Goal: Find specific page/section

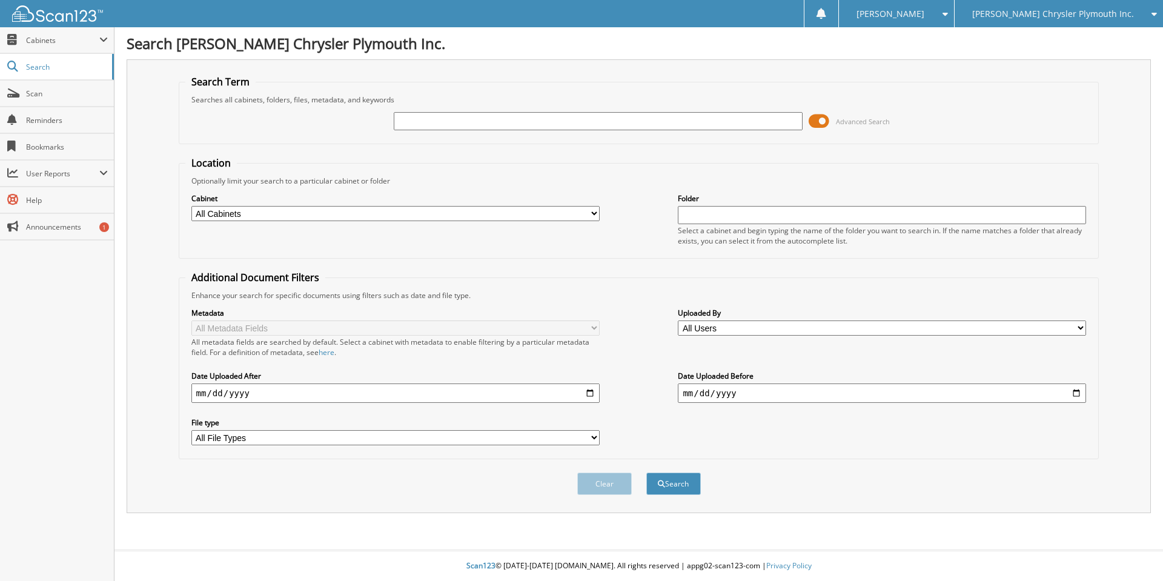
click at [455, 118] on input "text" at bounding box center [598, 121] width 408 height 18
drag, startPoint x: 431, startPoint y: 117, endPoint x: 439, endPoint y: 105, distance: 14.3
click at [431, 117] on input "text" at bounding box center [598, 121] width 408 height 18
type input "25c0269"
click at [671, 477] on button "Search" at bounding box center [674, 484] width 55 height 22
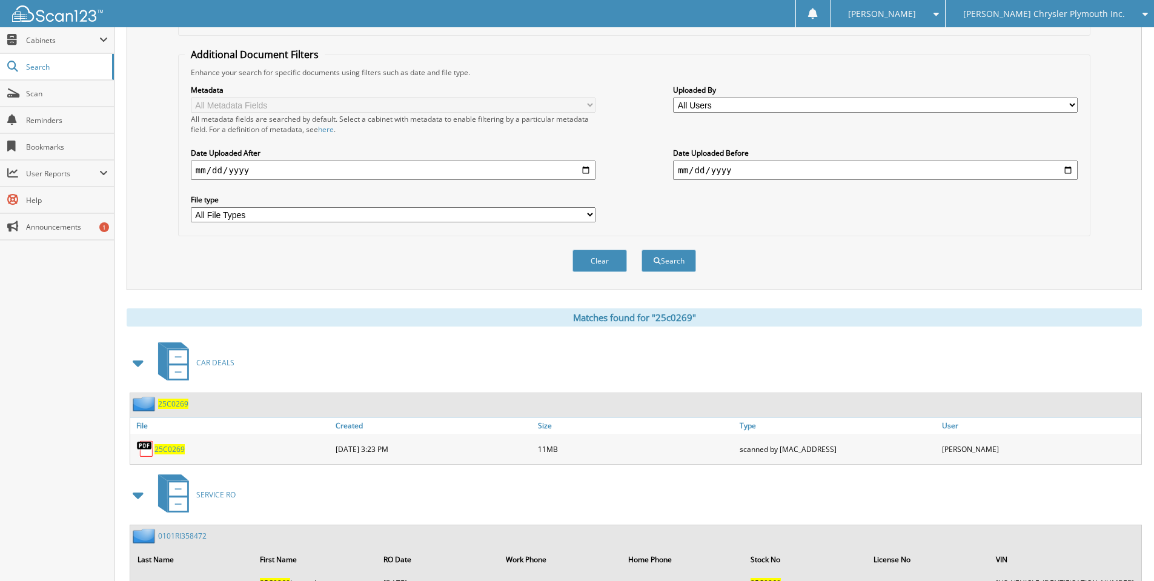
scroll to position [303, 0]
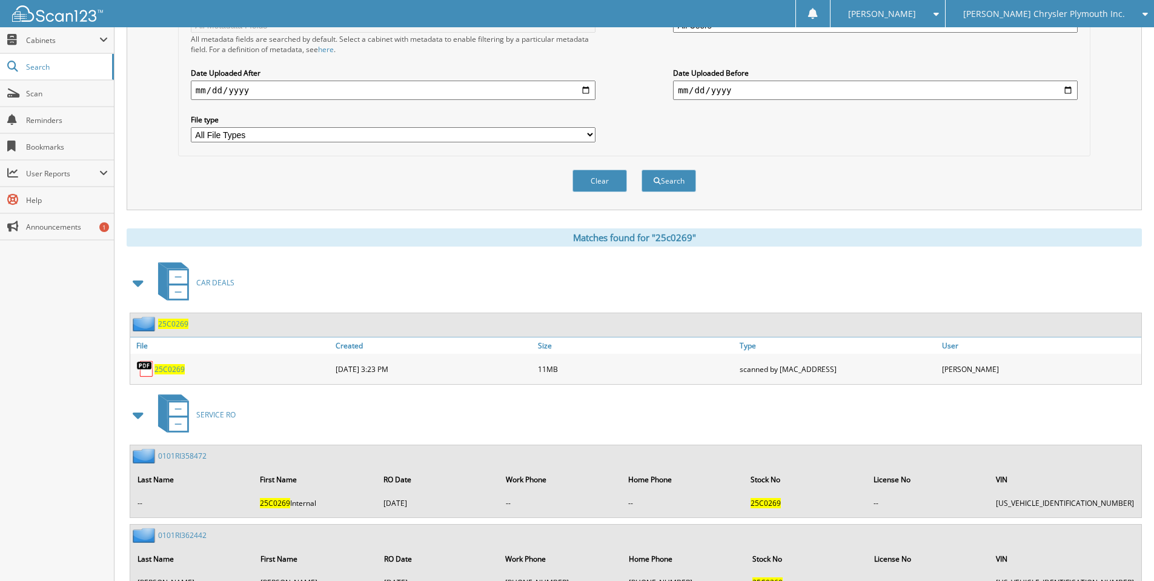
click at [177, 371] on span "25C0269" at bounding box center [170, 369] width 30 height 10
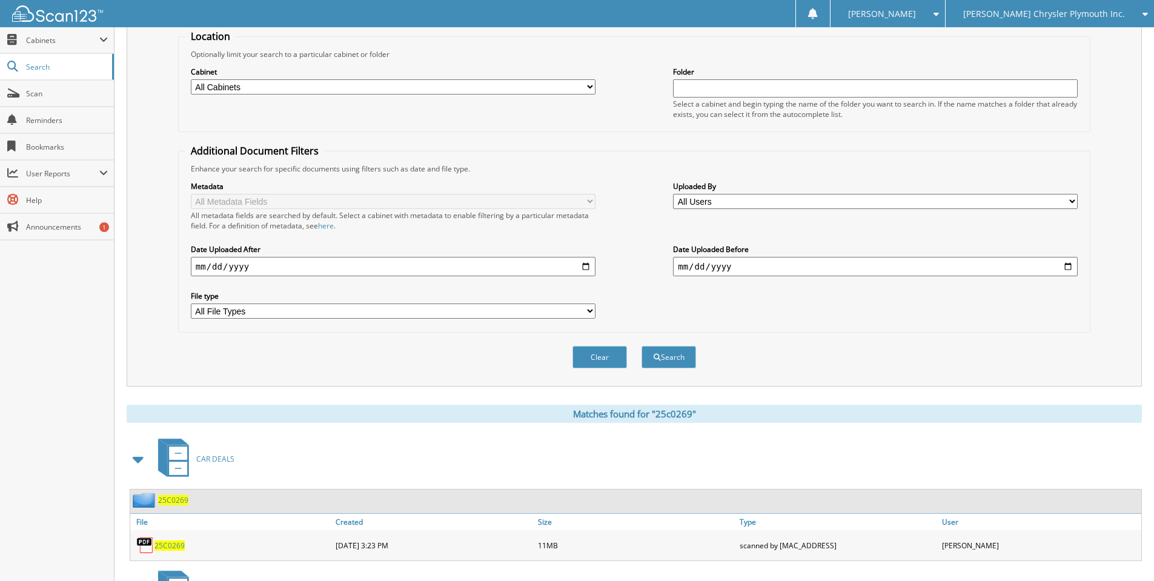
scroll to position [0, 0]
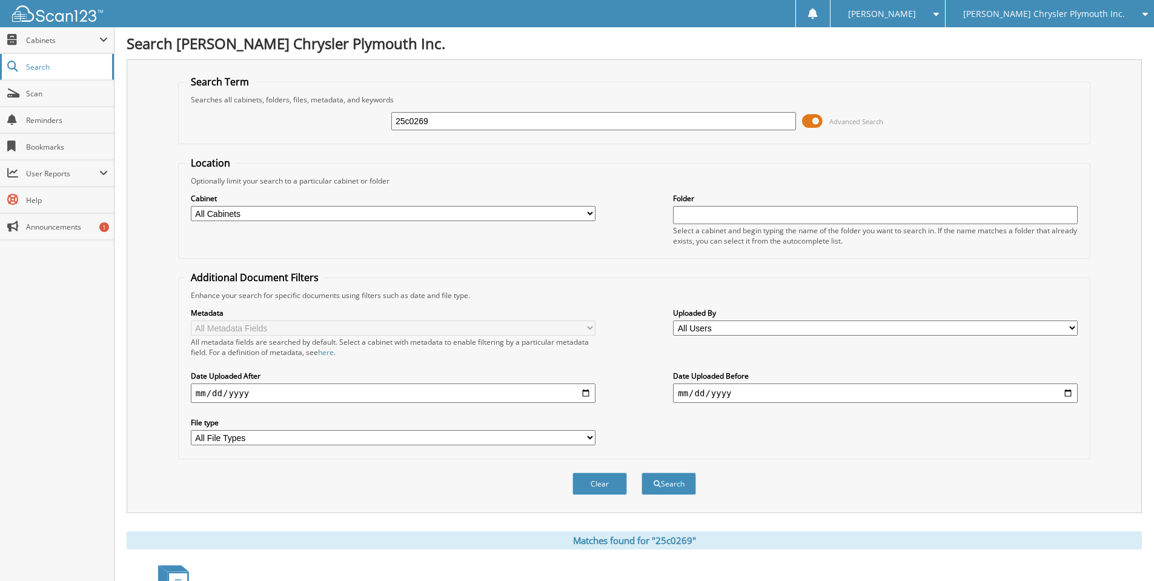
drag, startPoint x: 473, startPoint y: 122, endPoint x: 70, endPoint y: 61, distance: 407.5
click at [165, 111] on div "Search Term Searches all cabinets, folders, files, metadata, and keywords 25c02…" at bounding box center [635, 286] width 1016 height 454
type input "360220"
click at [663, 484] on button "Search" at bounding box center [669, 484] width 55 height 22
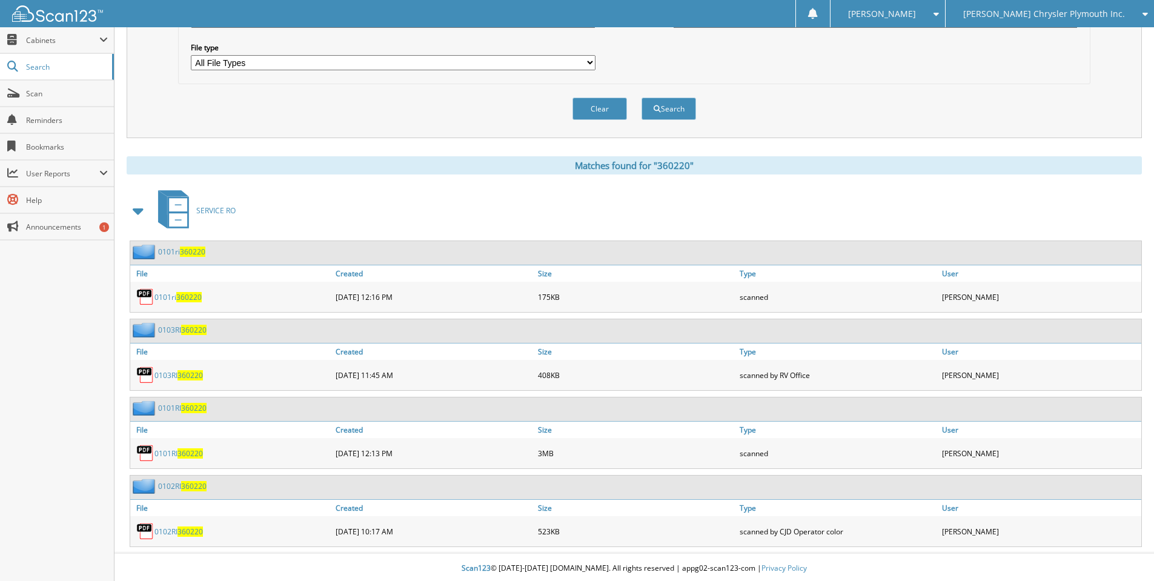
scroll to position [378, 0]
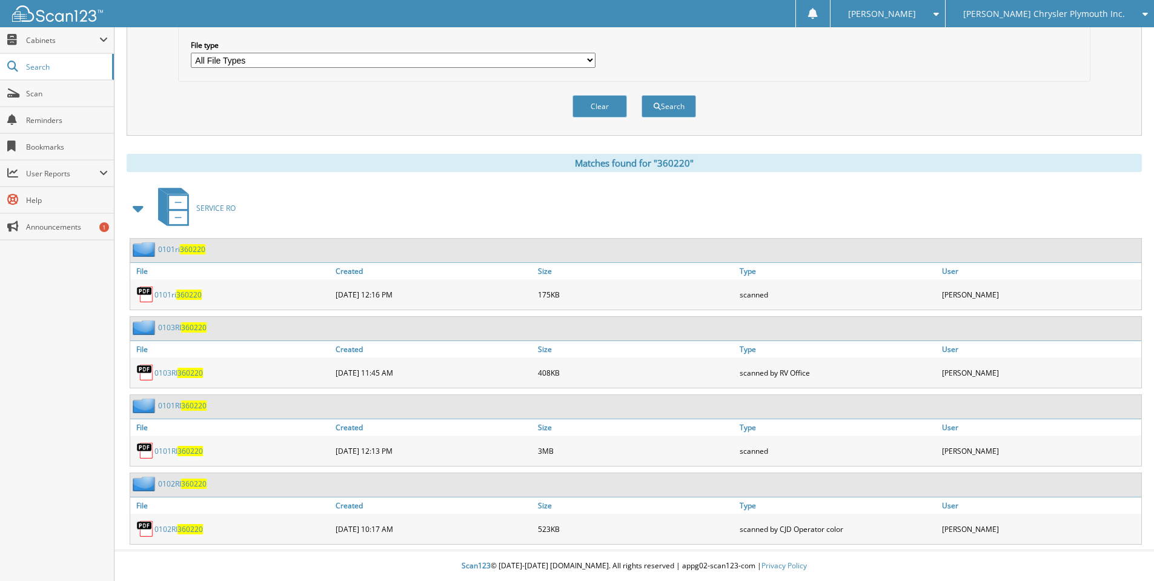
click at [189, 296] on span "360220" at bounding box center [188, 295] width 25 height 10
click at [193, 451] on span "360220" at bounding box center [190, 451] width 25 height 10
click at [187, 448] on span "360220" at bounding box center [190, 451] width 25 height 10
click at [189, 294] on span "360220" at bounding box center [188, 295] width 25 height 10
